Goal: Task Accomplishment & Management: Complete application form

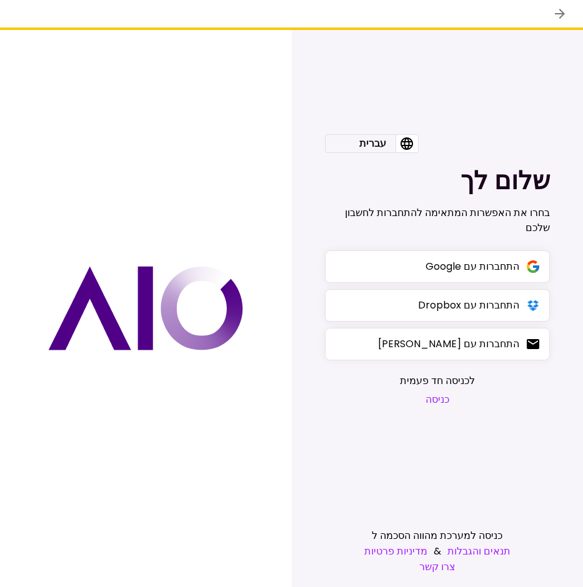
click at [433, 399] on button "כניסה" at bounding box center [437, 400] width 75 height 16
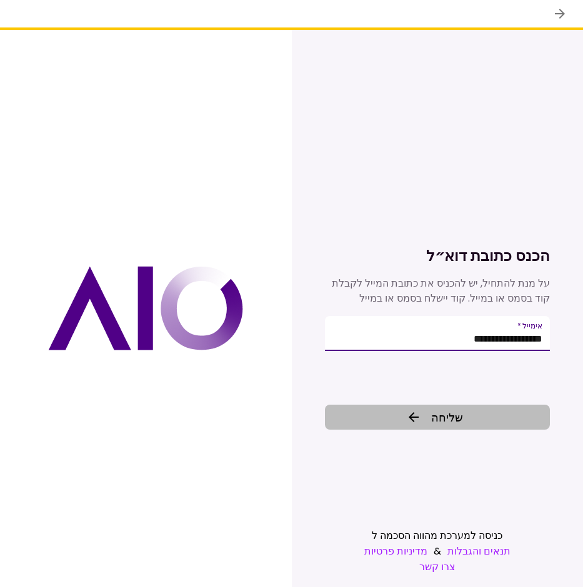
type input "**********"
click at [481, 419] on button "שליחה" at bounding box center [437, 417] width 225 height 25
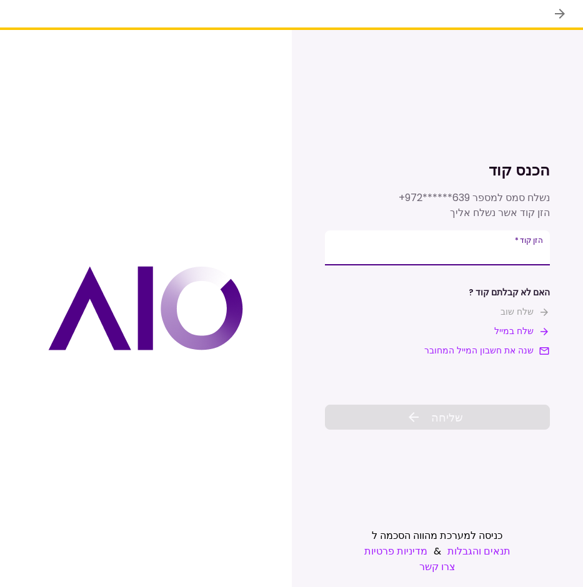
click at [517, 247] on input "**********" at bounding box center [437, 248] width 225 height 35
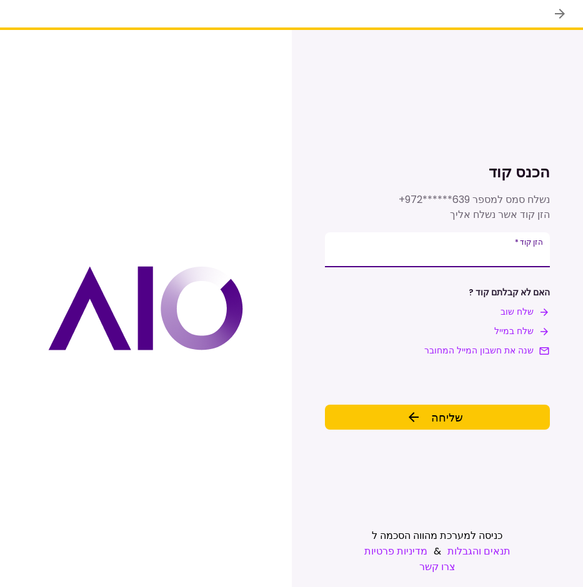
type input "******"
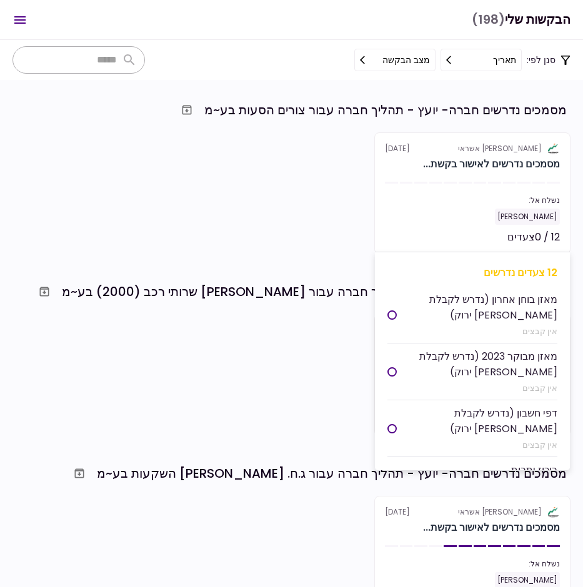
click at [460, 209] on div "[PERSON_NAME]" at bounding box center [472, 217] width 175 height 16
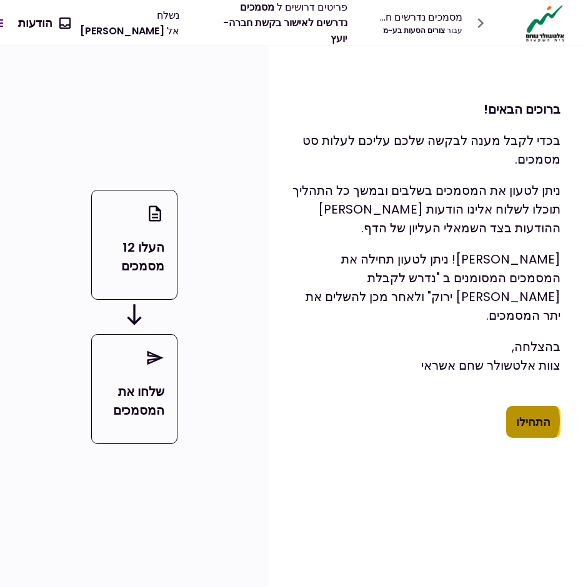
click at [525, 412] on button "התחילו" at bounding box center [533, 422] width 54 height 32
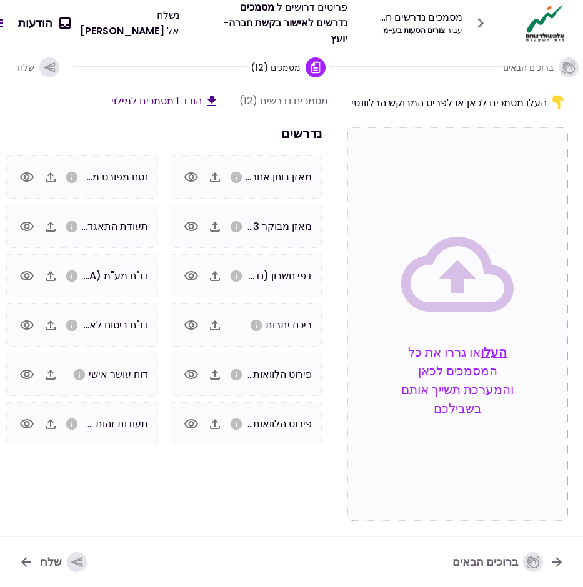
click at [241, 227] on icon "אנא העלו מאזן מבוקר לשנה 2023" at bounding box center [235, 226] width 11 height 11
click at [191, 224] on icon "button" at bounding box center [191, 226] width 15 height 15
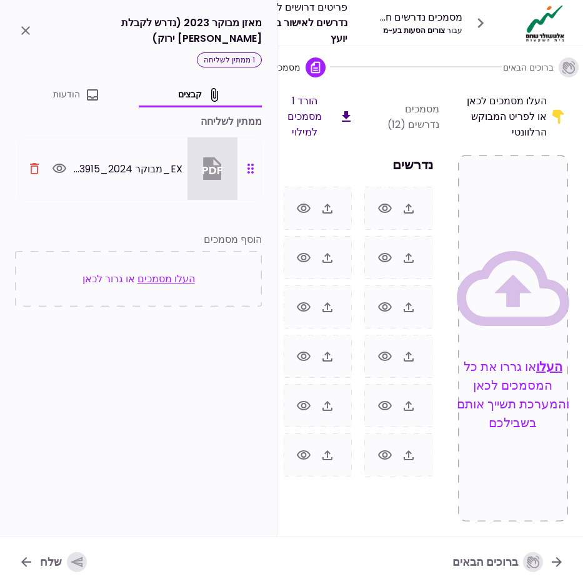
click at [21, 23] on icon "close" at bounding box center [25, 30] width 15 height 15
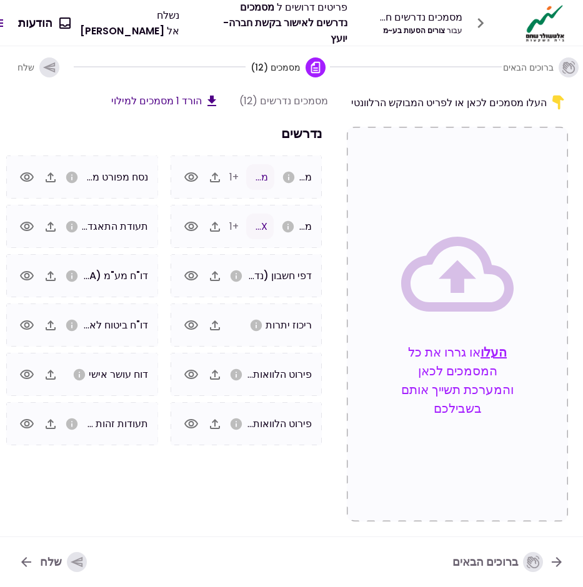
click at [191, 226] on icon "button" at bounding box center [191, 226] width 15 height 15
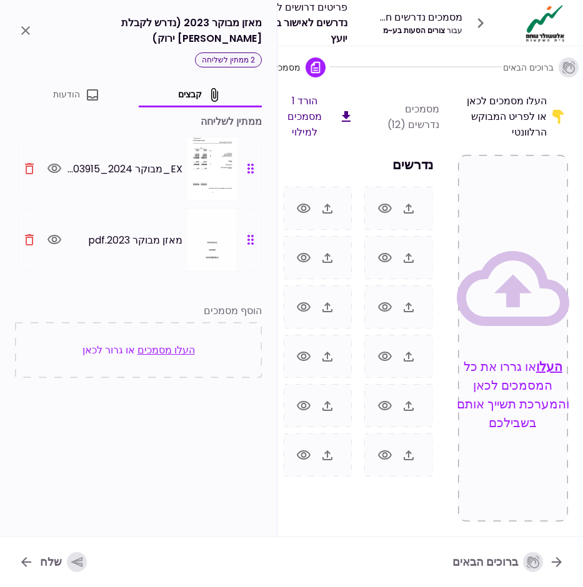
click at [27, 29] on icon "close" at bounding box center [25, 30] width 15 height 15
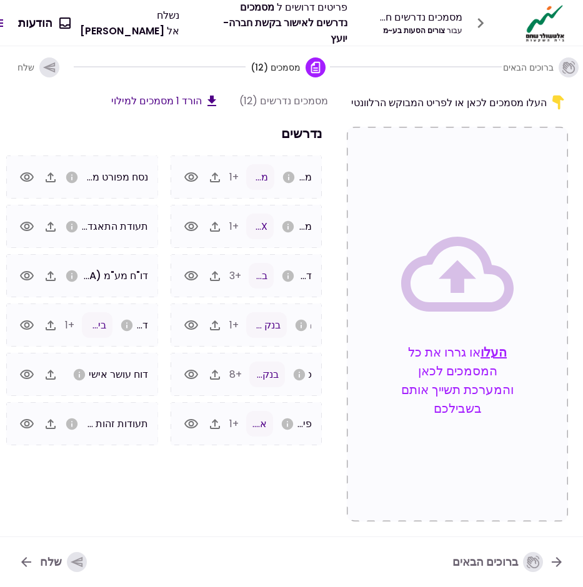
click at [102, 176] on span "נסח מפורט מרשם החברות" at bounding box center [92, 177] width 111 height 14
click at [95, 270] on div "מעמ 2024.pdf" at bounding box center [83, 276] width 37 height 26
click at [162, 505] on section "מסמכים נדרשים (12) הורד 1 מסמכים למילוי נדרשים מאזן בוחן אחרון (נדרש לקבלת [PER…" at bounding box center [162, 307] width 332 height 429
click at [45, 61] on icon "button" at bounding box center [49, 68] width 14 height 14
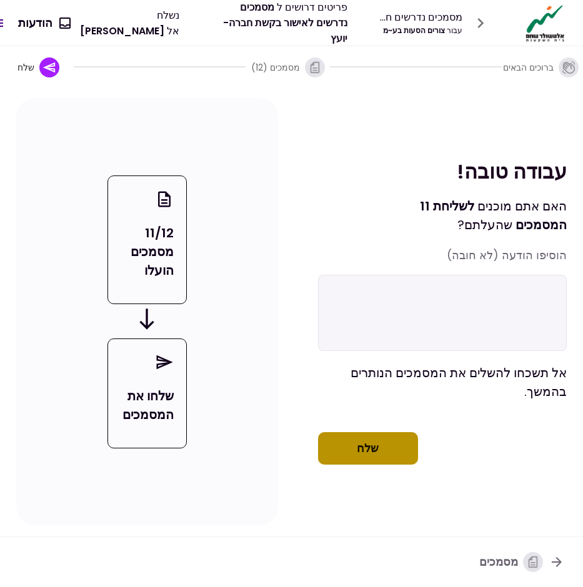
click at [375, 454] on button "שלח" at bounding box center [368, 448] width 100 height 32
